Goal: Information Seeking & Learning: Learn about a topic

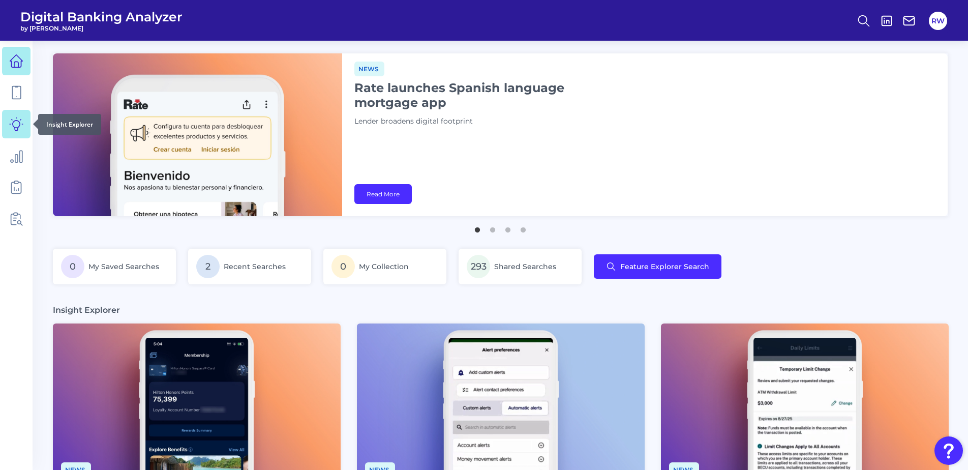
click at [18, 131] on icon at bounding box center [16, 124] width 14 height 14
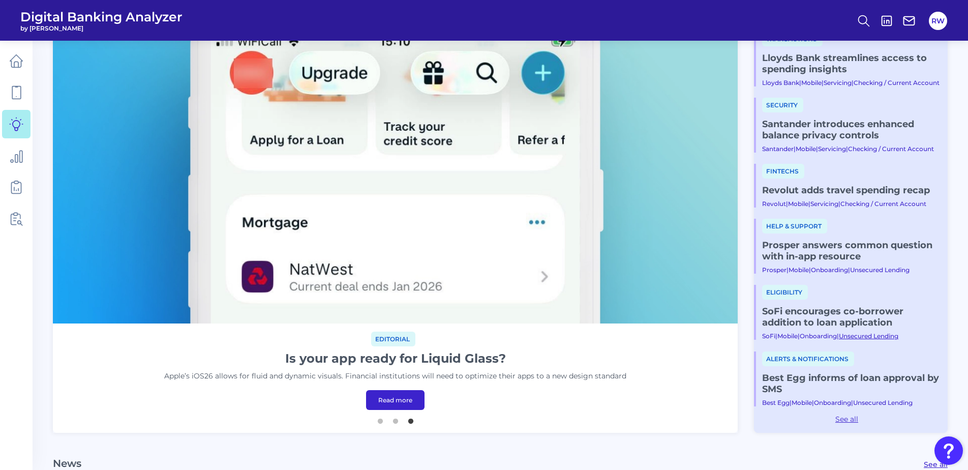
scroll to position [89, 0]
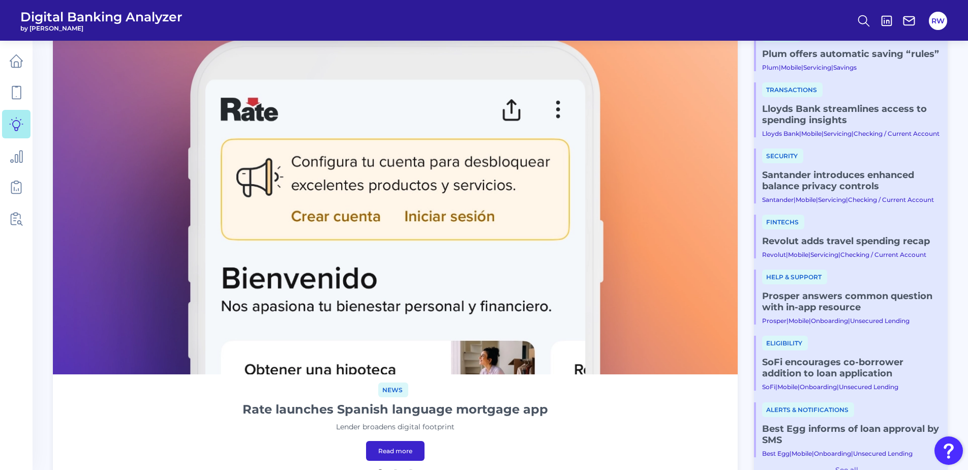
click at [850, 189] on link "Santander introduces enhanced balance privacy controls" at bounding box center [850, 180] width 177 height 22
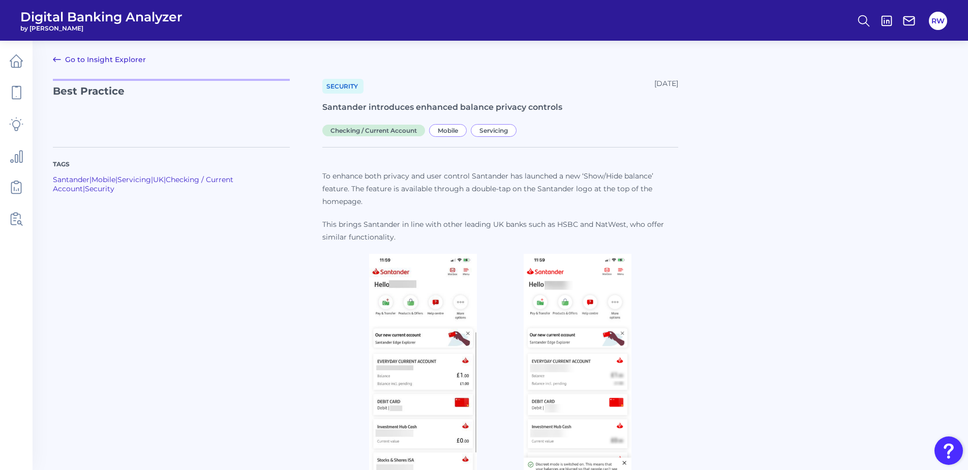
click at [101, 56] on link "Go to Insight Explorer" at bounding box center [99, 59] width 93 height 12
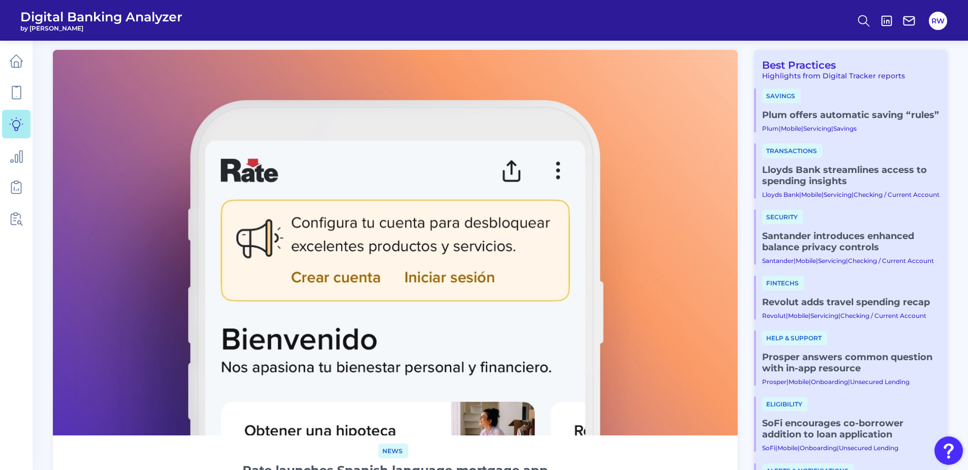
scroll to position [51, 0]
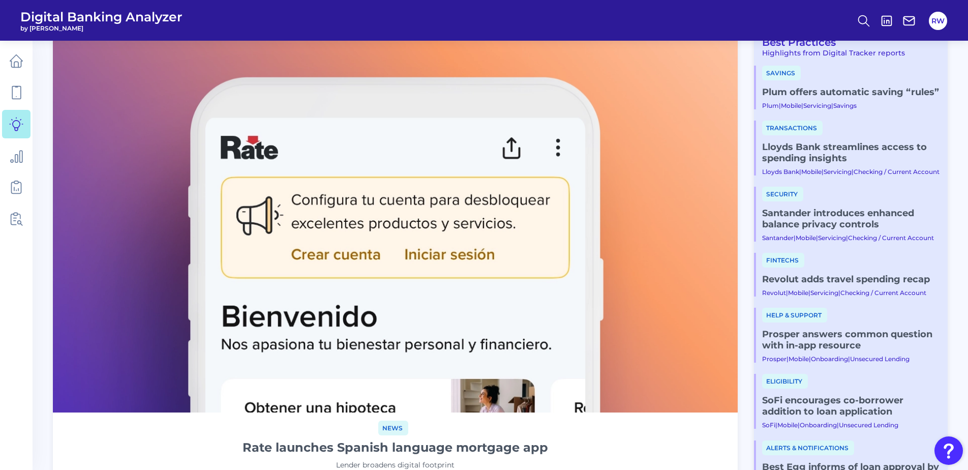
click at [846, 150] on link "Lloyds Bank streamlines access to spending insights" at bounding box center [850, 152] width 177 height 22
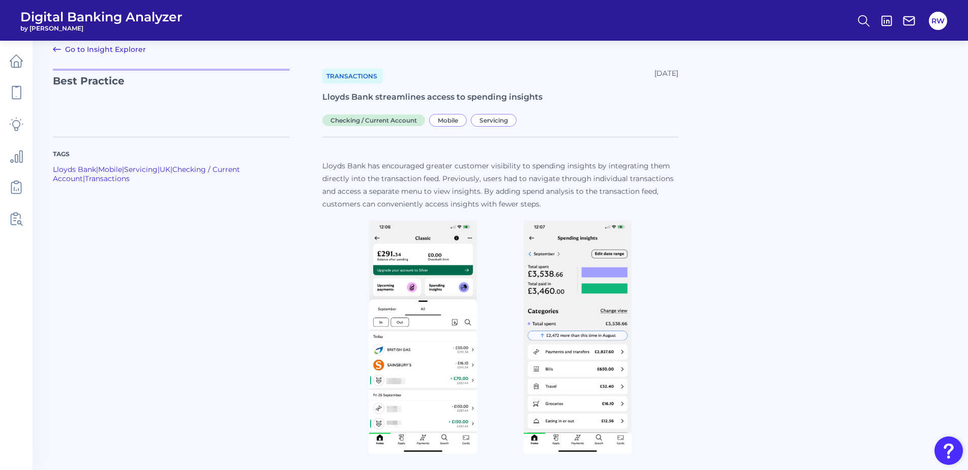
scroll to position [13, 0]
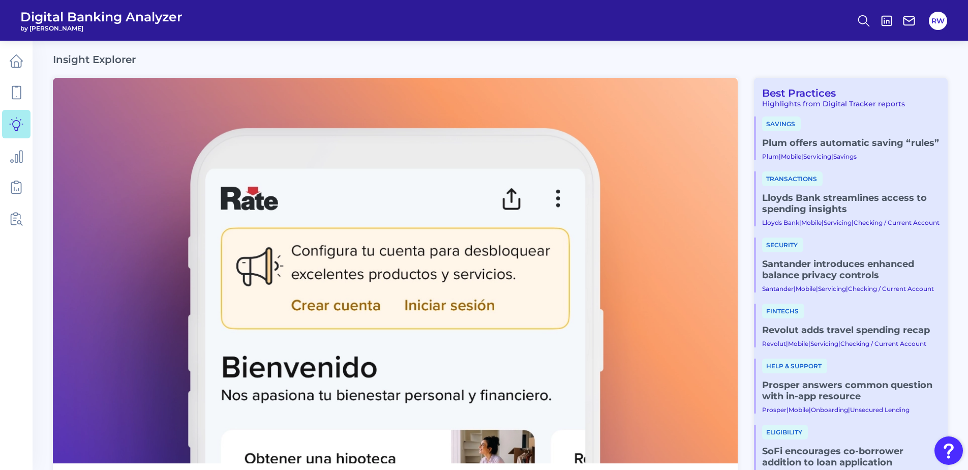
click at [888, 139] on link "Plum offers automatic saving “rules”​" at bounding box center [850, 142] width 177 height 11
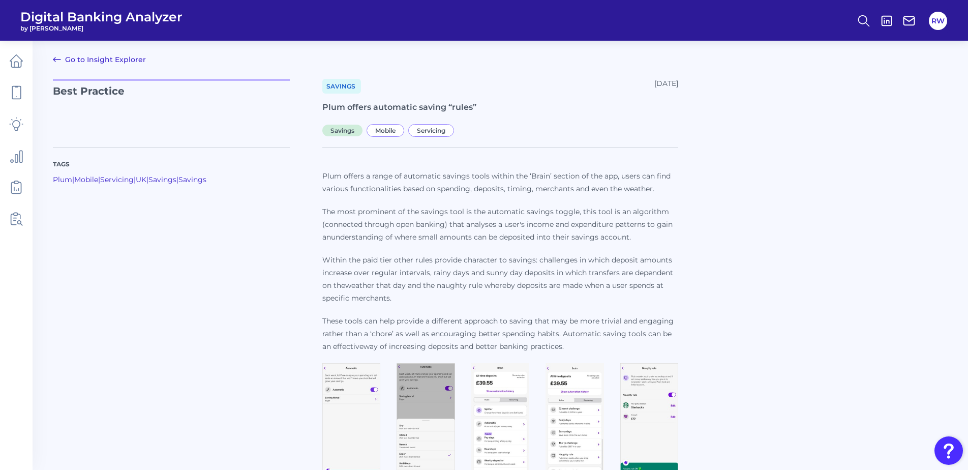
scroll to position [33, 0]
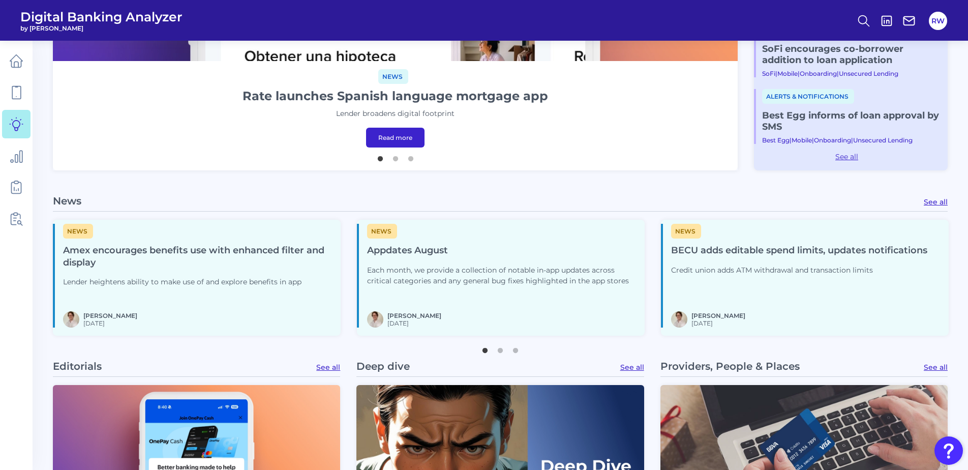
scroll to position [394, 0]
